Goal: Task Accomplishment & Management: Manage account settings

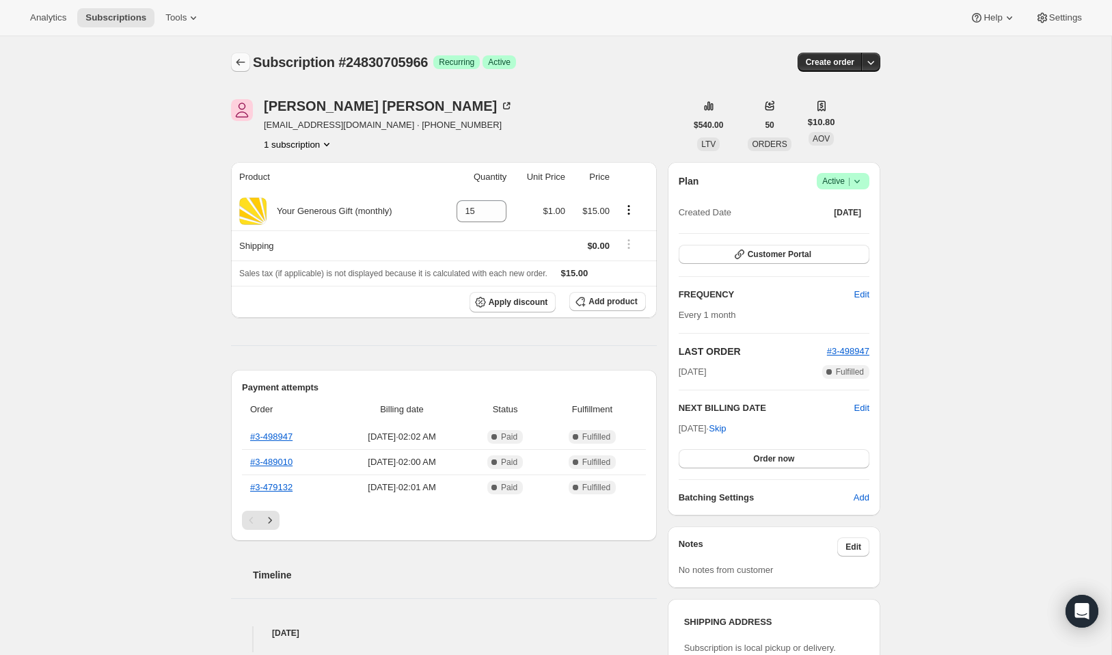
click at [235, 60] on icon "Subscriptions" at bounding box center [241, 62] width 14 height 14
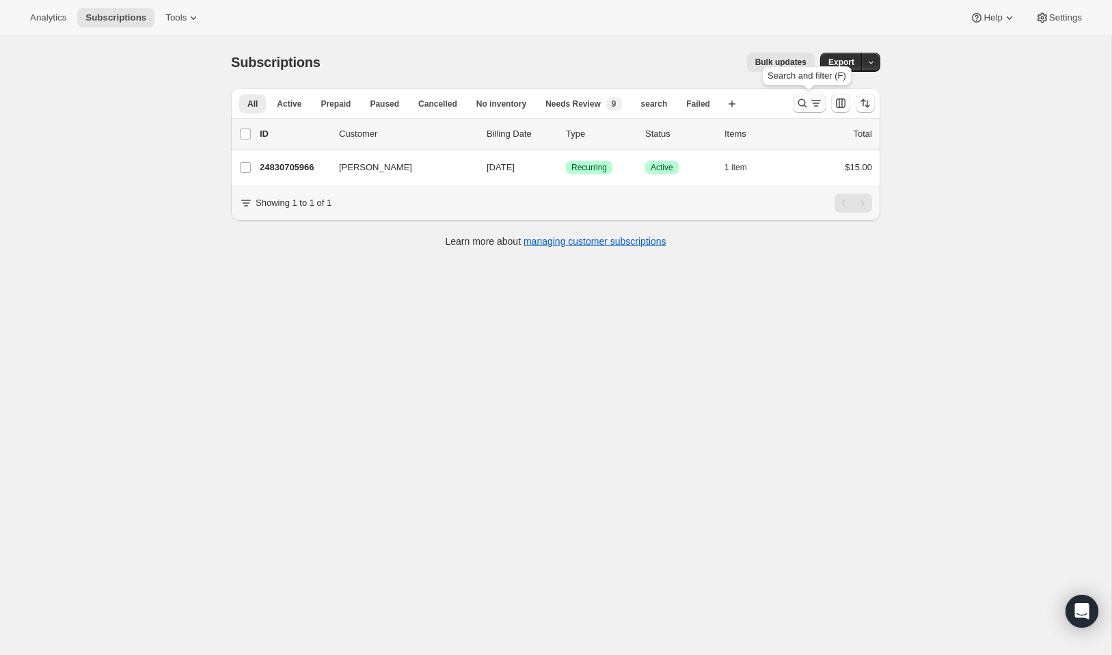
click at [816, 103] on icon "Search and filter results" at bounding box center [816, 102] width 8 height 1
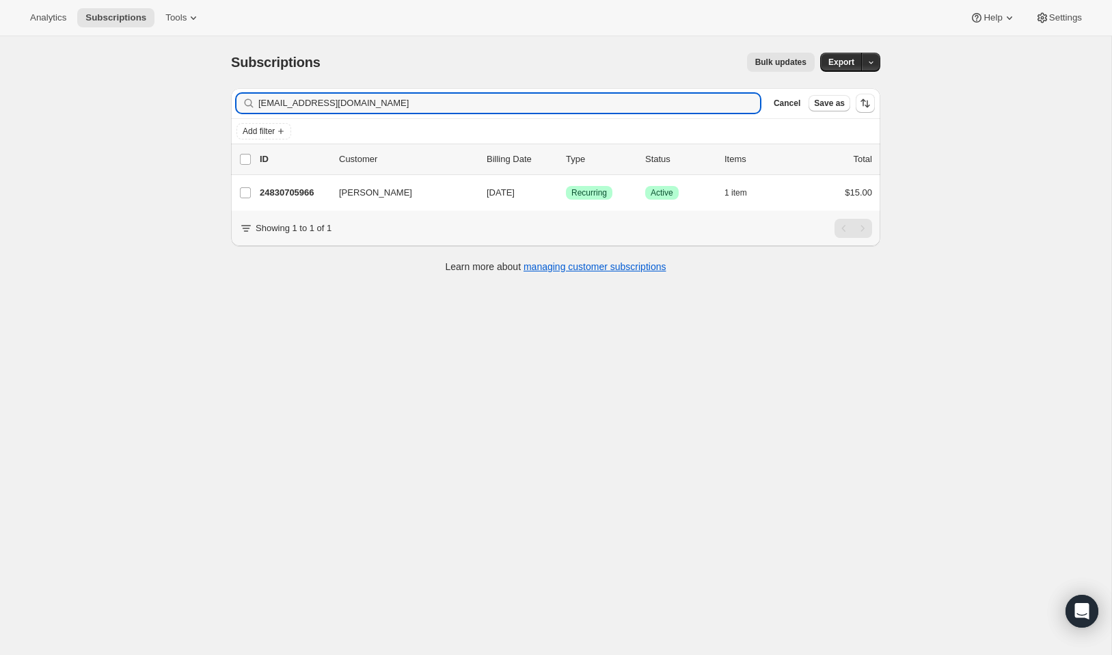
drag, startPoint x: 381, startPoint y: 102, endPoint x: 215, endPoint y: 100, distance: 165.4
click at [215, 100] on div "Subscriptions. This page is ready Subscriptions Bulk updates More actions Bulk …" at bounding box center [556, 161] width 682 height 251
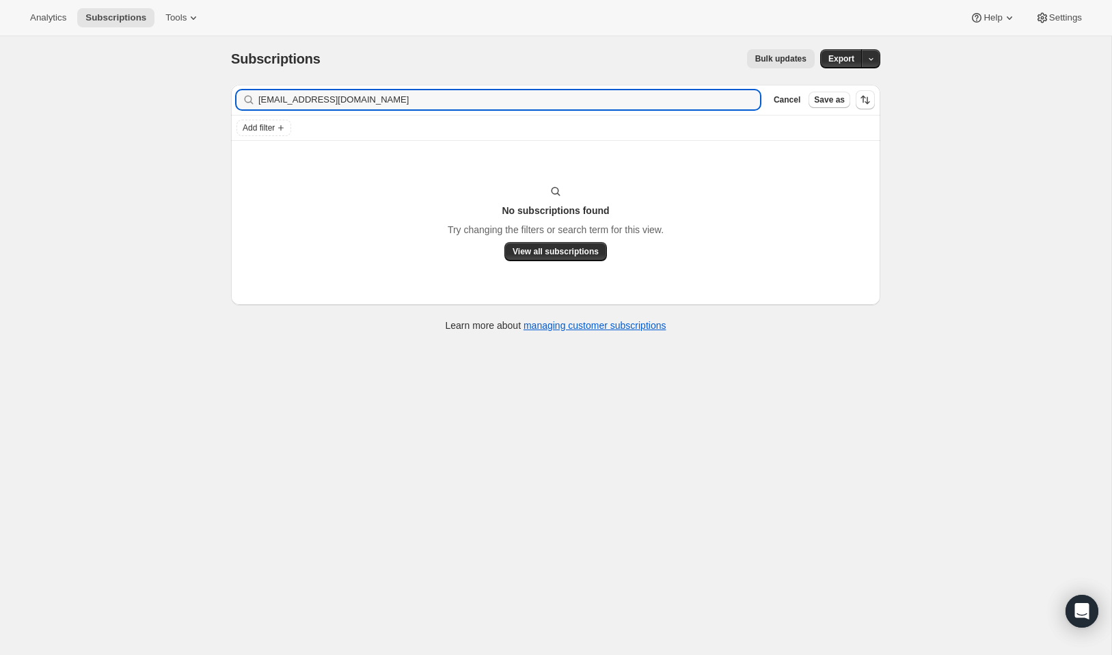
scroll to position [1, 0]
drag, startPoint x: 357, startPoint y: 103, endPoint x: 283, endPoint y: 93, distance: 75.2
click at [283, 93] on input "[EMAIL_ADDRESS][DOMAIN_NAME]" at bounding box center [496, 101] width 477 height 19
paste input "arylbradley"
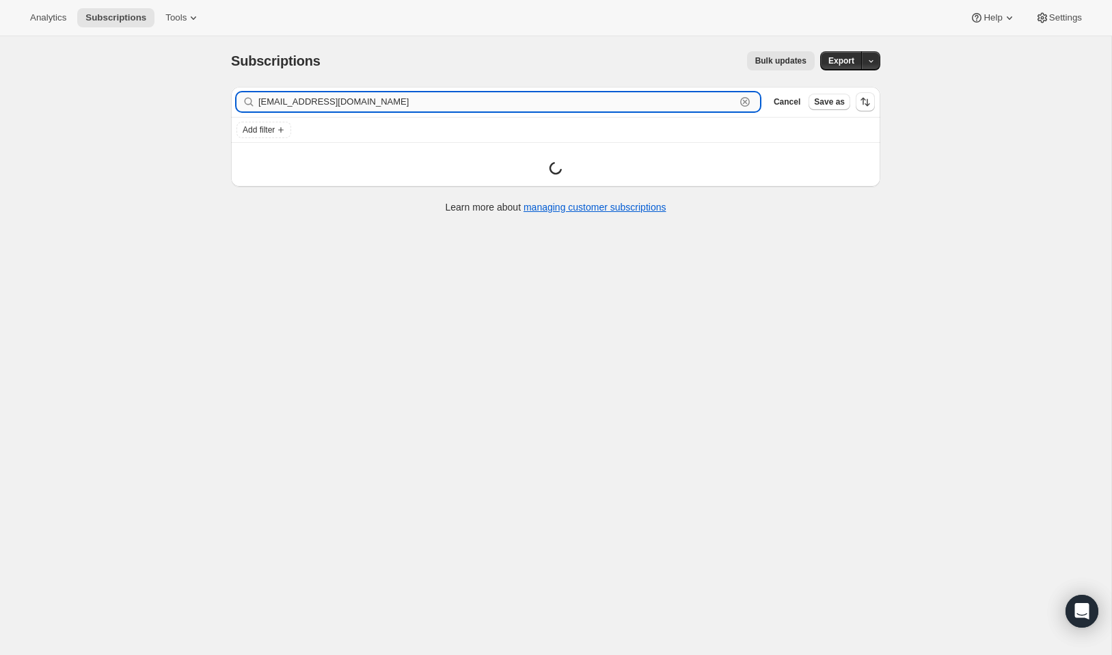
type input "[EMAIL_ADDRESS][DOMAIN_NAME]"
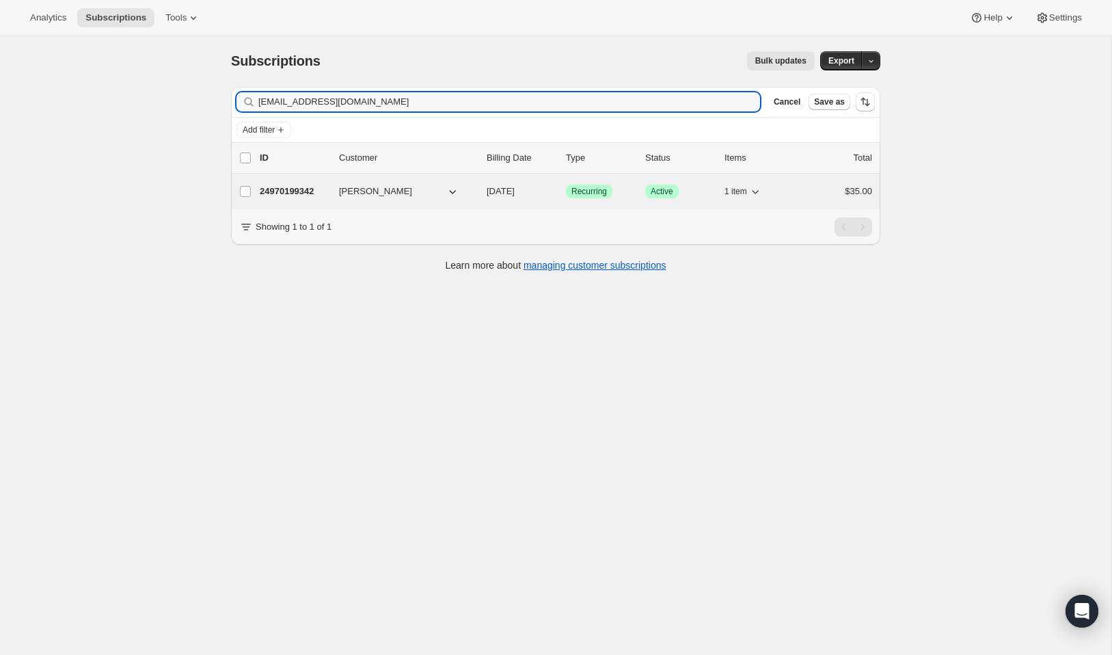
click at [289, 192] on p "24970199342" at bounding box center [294, 191] width 68 height 14
